Goal: Task Accomplishment & Management: Use online tool/utility

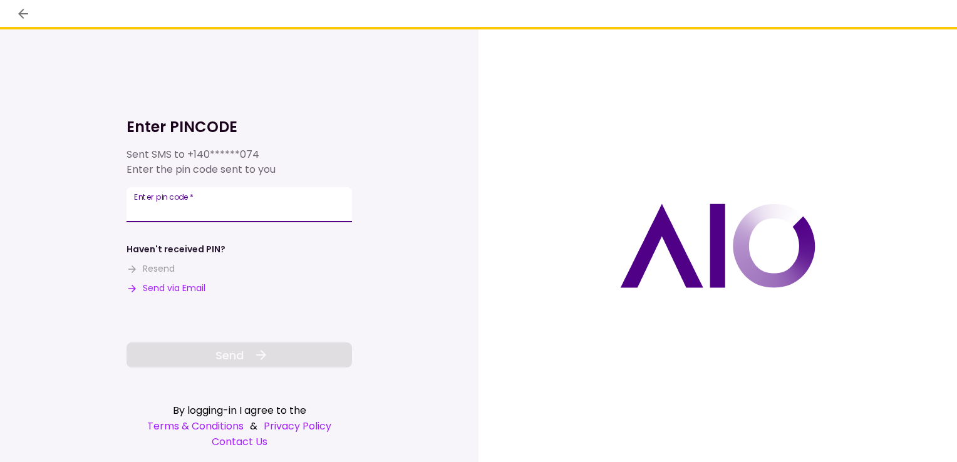
click at [182, 207] on input "Enter pin code   *" at bounding box center [239, 204] width 225 height 35
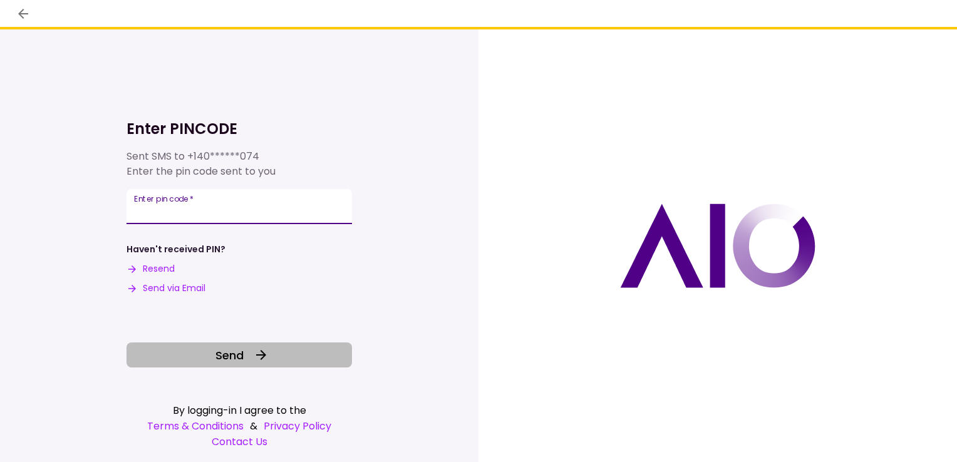
type input "******"
click at [221, 363] on span "Send" at bounding box center [229, 355] width 28 height 17
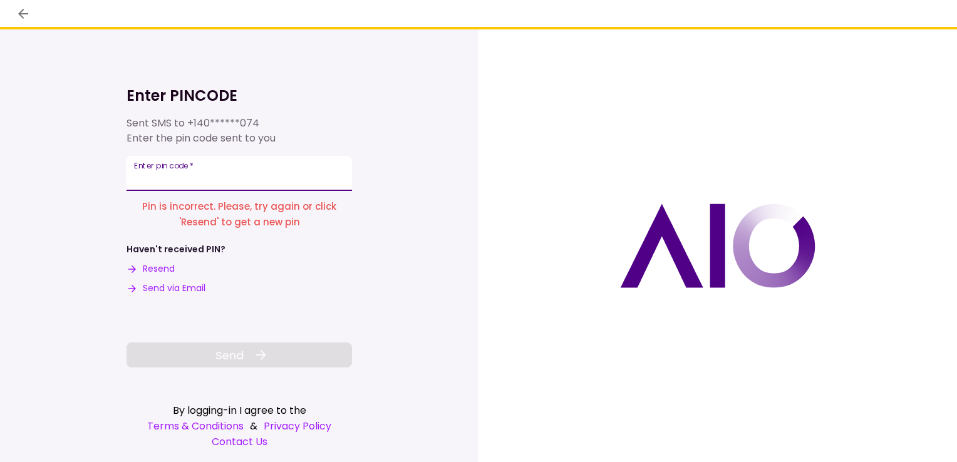
click at [163, 177] on input "Enter pin code   *" at bounding box center [239, 173] width 225 height 35
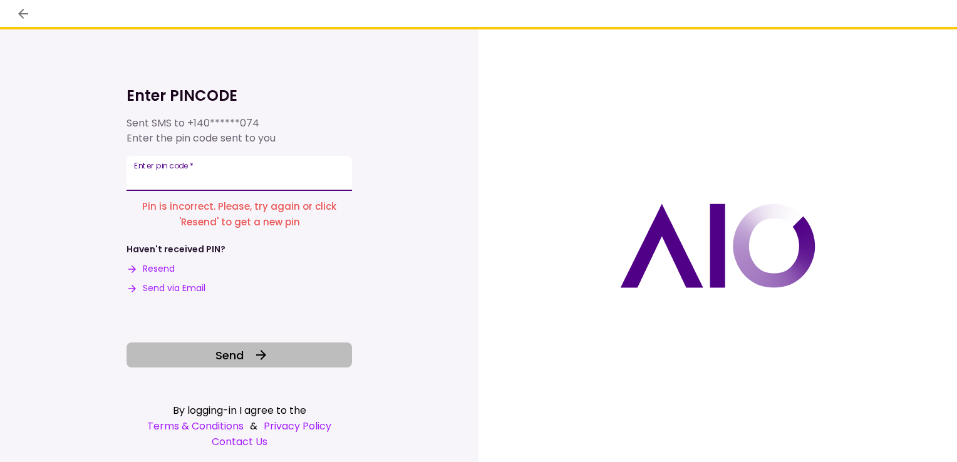
type input "******"
click at [237, 355] on span "Send" at bounding box center [229, 355] width 28 height 17
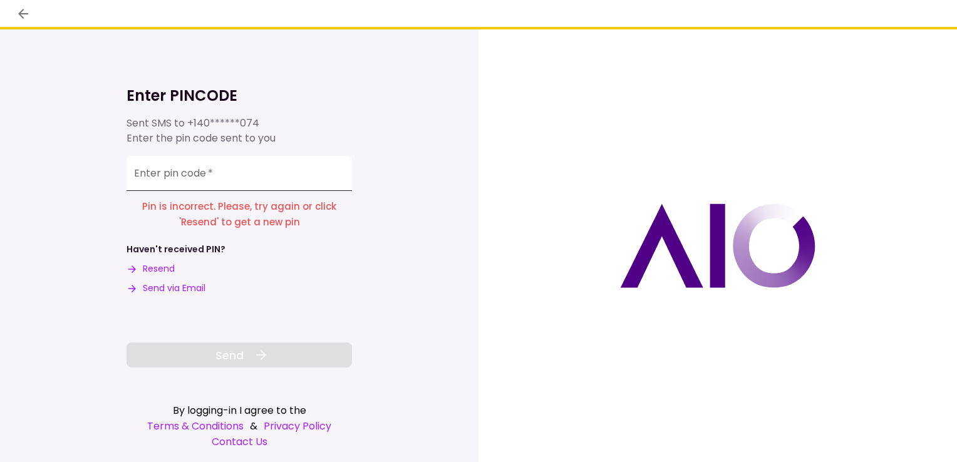
click at [192, 171] on div "Enter pin code   *" at bounding box center [239, 173] width 225 height 35
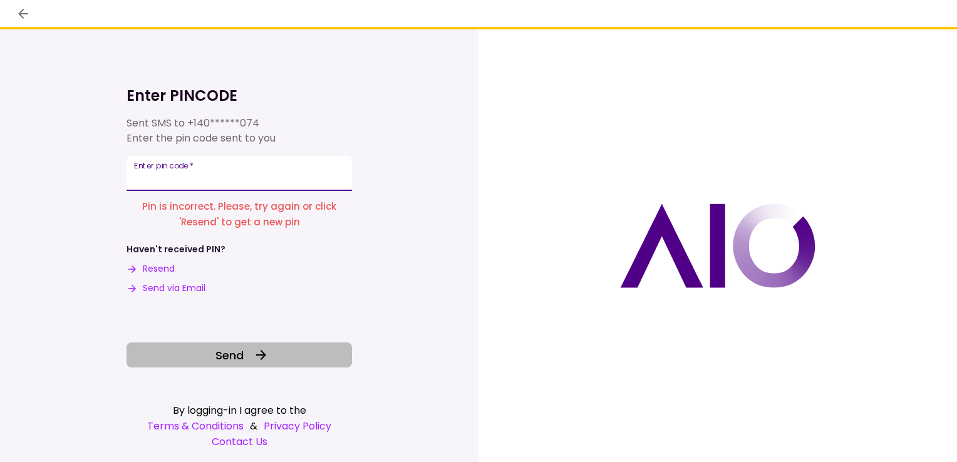
type input "******"
click at [276, 363] on button "Send" at bounding box center [239, 355] width 225 height 25
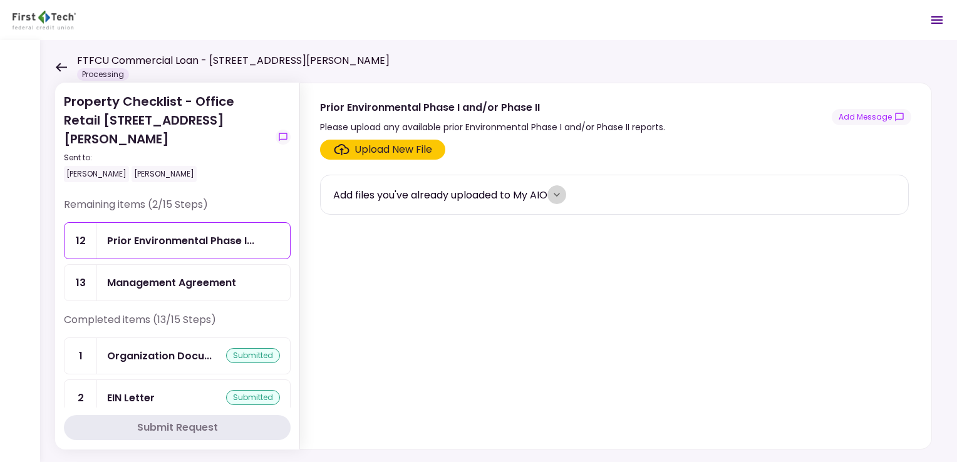
click at [561, 189] on icon "more" at bounding box center [557, 195] width 13 height 13
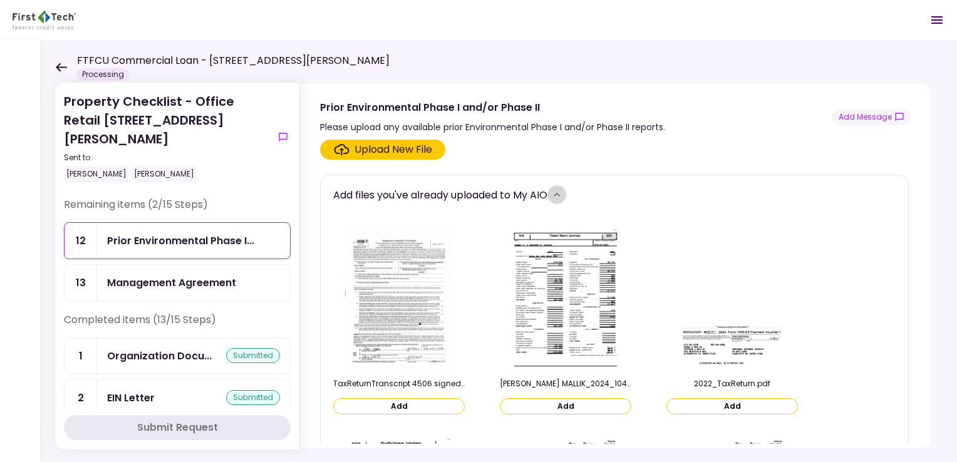
click at [561, 189] on icon "more" at bounding box center [557, 195] width 13 height 13
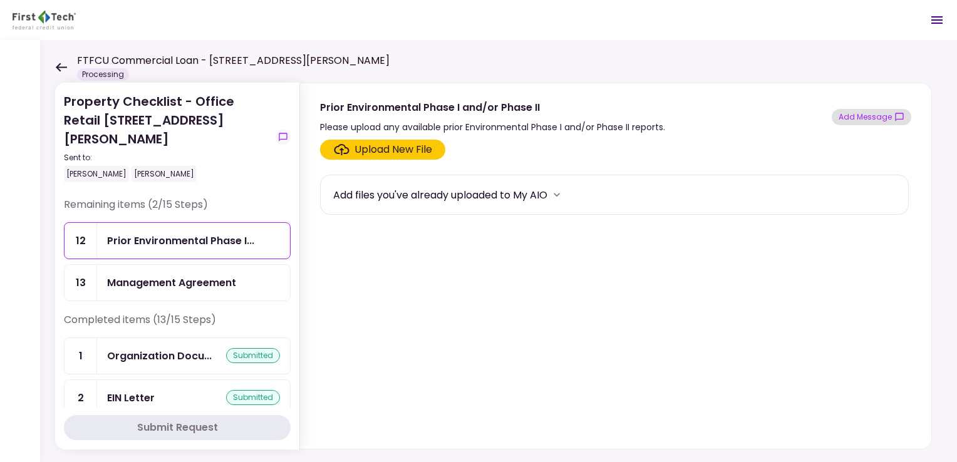
click at [894, 117] on icon "show-messages" at bounding box center [899, 117] width 10 height 10
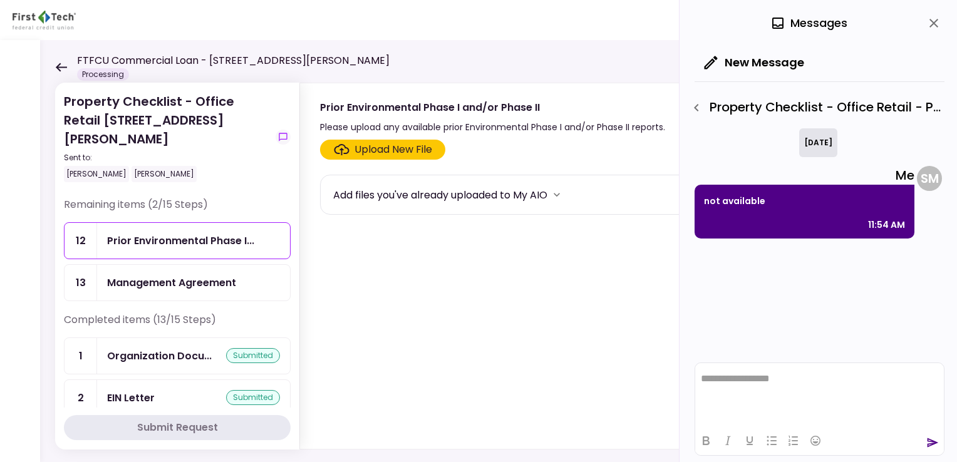
click at [551, 379] on section "Upload New File Add files you've already uploaded to My AIO" at bounding box center [615, 292] width 591 height 304
click at [212, 233] on div "Prior Environmental Phase I..." at bounding box center [180, 241] width 147 height 16
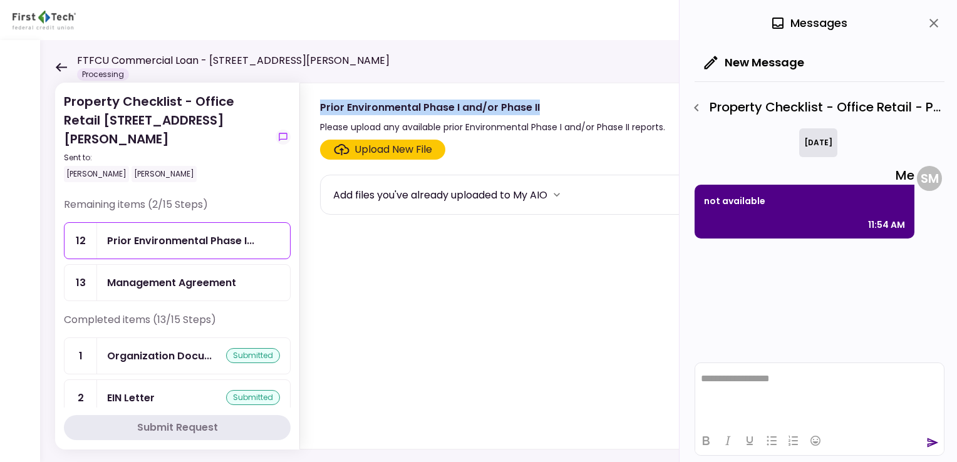
drag, startPoint x: 542, startPoint y: 109, endPoint x: 321, endPoint y: 101, distance: 221.9
click at [321, 101] on div "Prior Environmental Phase I and/or Phase II" at bounding box center [492, 108] width 345 height 16
copy div "Prior Environmental Phase I and/or Phase II"
